Goal: Task Accomplishment & Management: Manage account settings

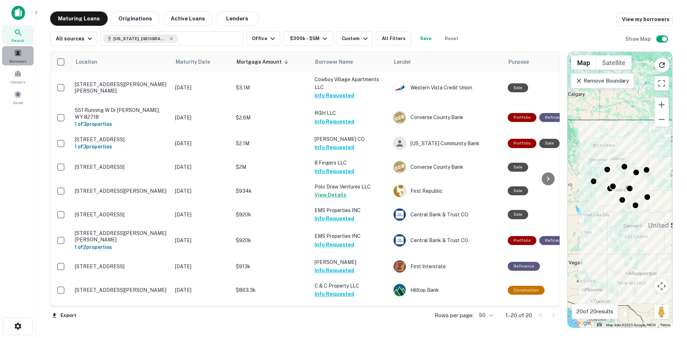
click at [17, 56] on span at bounding box center [18, 53] width 8 height 8
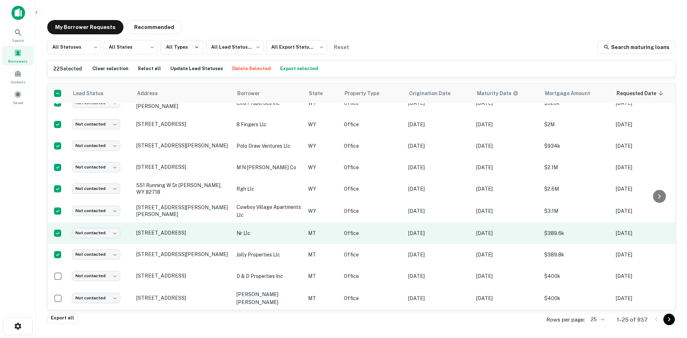
scroll to position [341, 0]
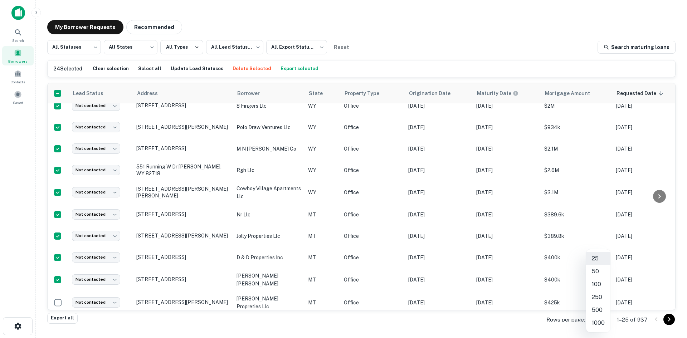
click at [602, 321] on body "Search Borrowers Contacts Saved My Borrower Requests Recommended All Statuses *…" at bounding box center [343, 169] width 687 height 338
click at [594, 282] on li "100" at bounding box center [598, 284] width 24 height 13
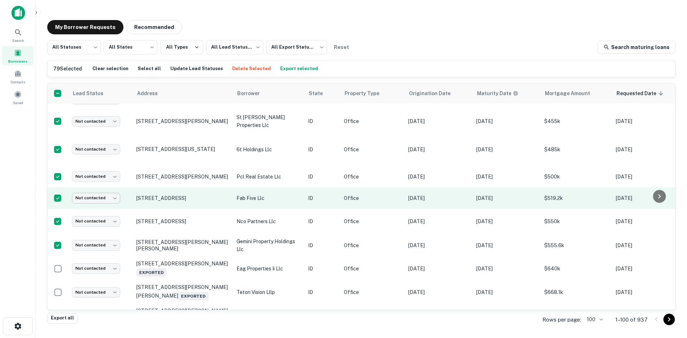
scroll to position [1629, 0]
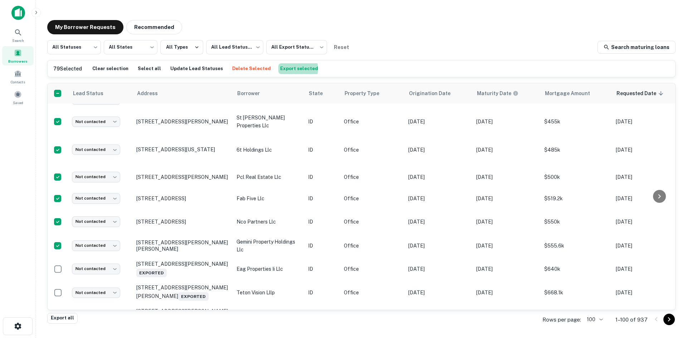
click at [279, 69] on button "Export selected" at bounding box center [299, 68] width 42 height 11
